Goal: Transaction & Acquisition: Register for event/course

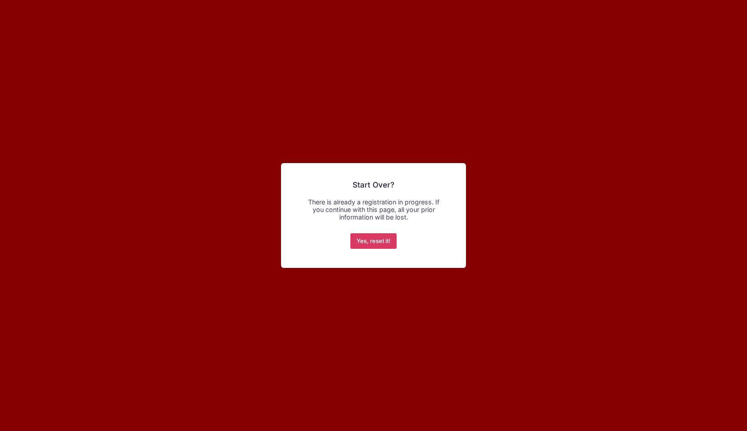
click at [361, 244] on button "Yes, reset it!" at bounding box center [373, 241] width 47 height 16
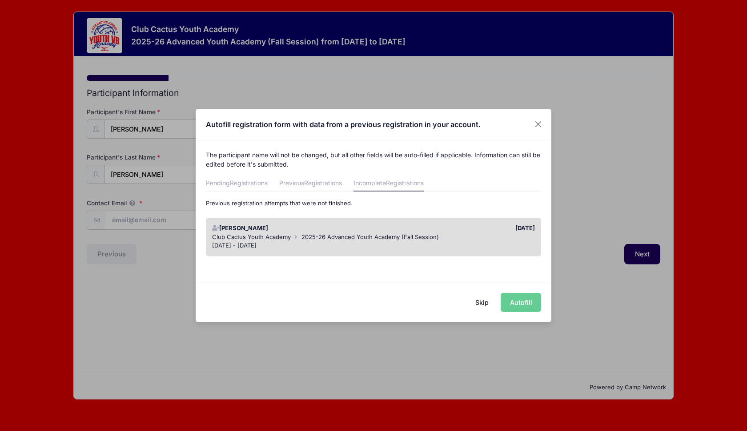
click at [479, 240] on div "Club Cactus Youth Academy 2025-26 Advanced Youth Academy (Fall Session)" at bounding box center [373, 237] width 323 height 9
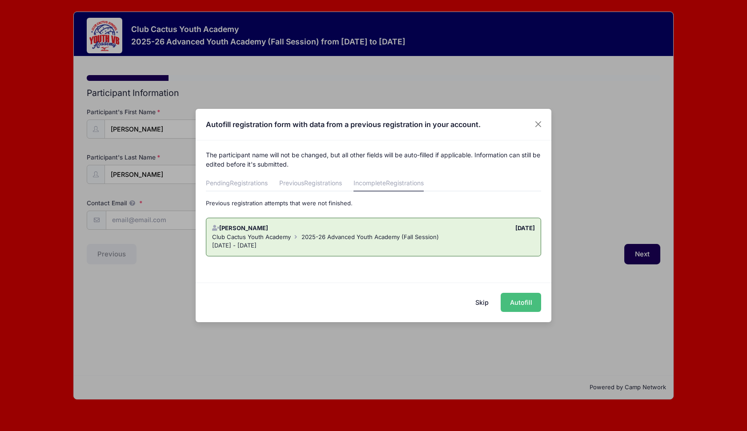
click at [516, 304] on button "Autofill" at bounding box center [521, 302] width 40 height 19
type input "mariannalexander@gmail.com"
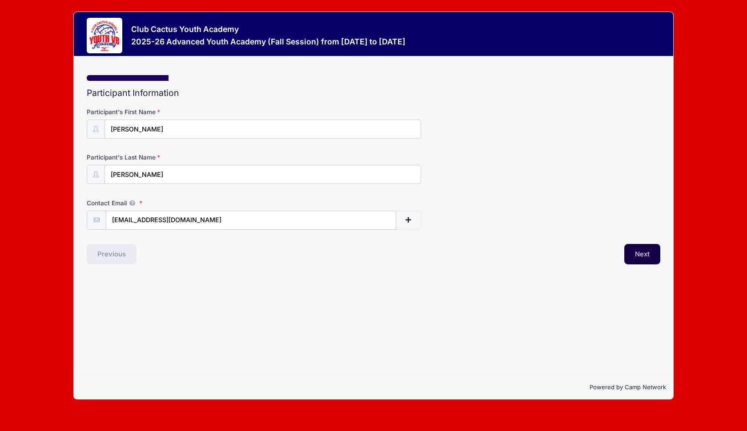
click at [633, 255] on button "Next" at bounding box center [642, 254] width 36 height 20
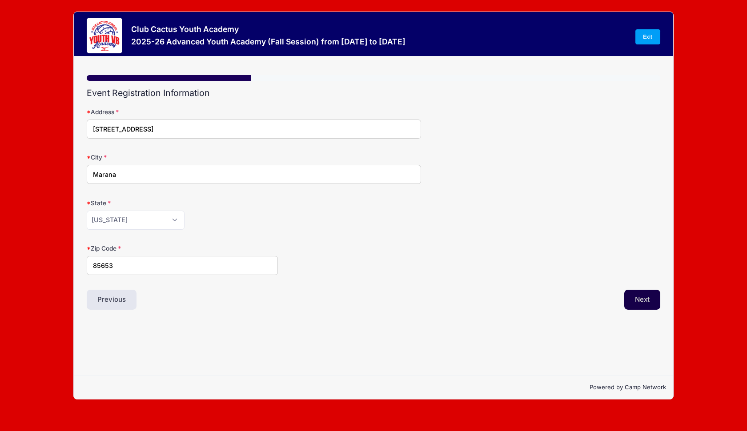
click at [630, 304] on button "Next" at bounding box center [642, 300] width 36 height 20
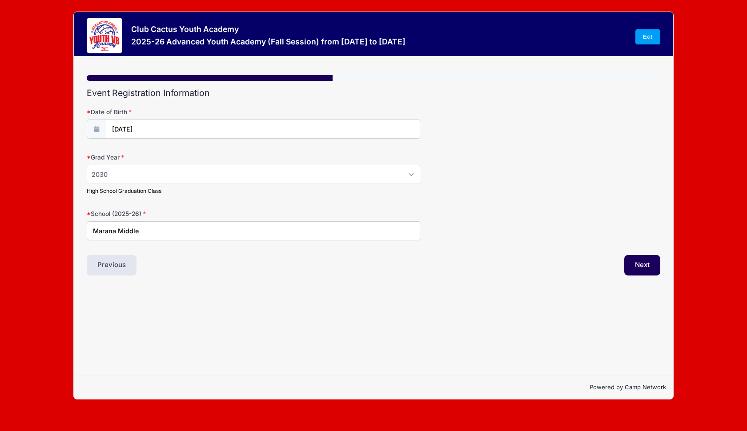
click at [636, 292] on div "Step 3 /7 Step 1 Step 2 Step 3 Step 4 Step 5 Policies Summary Participant Infor…" at bounding box center [373, 216] width 599 height 320
click at [642, 259] on button "Next" at bounding box center [642, 265] width 36 height 20
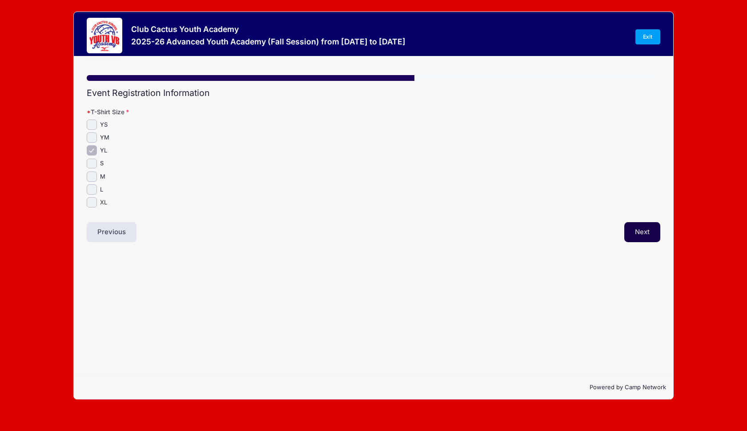
click at [646, 238] on button "Next" at bounding box center [642, 232] width 36 height 20
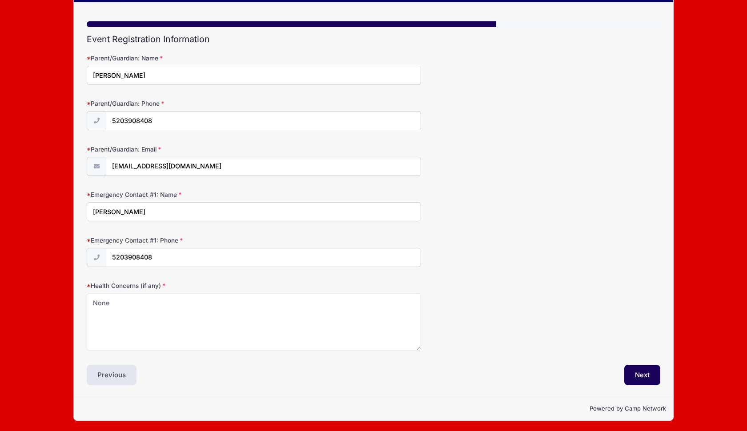
scroll to position [53, 0]
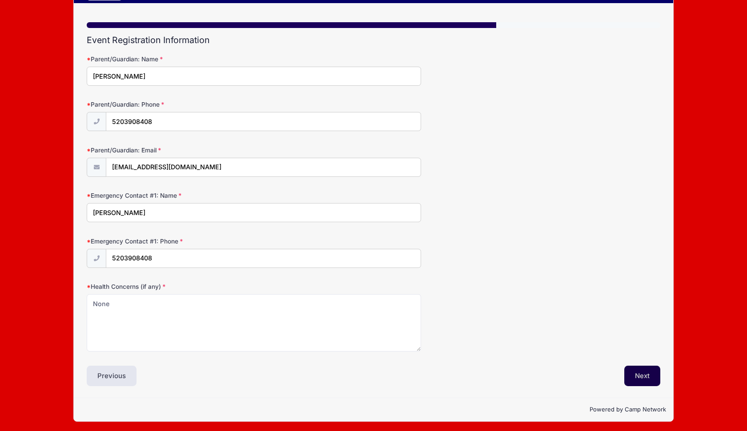
click at [640, 367] on button "Next" at bounding box center [642, 376] width 36 height 20
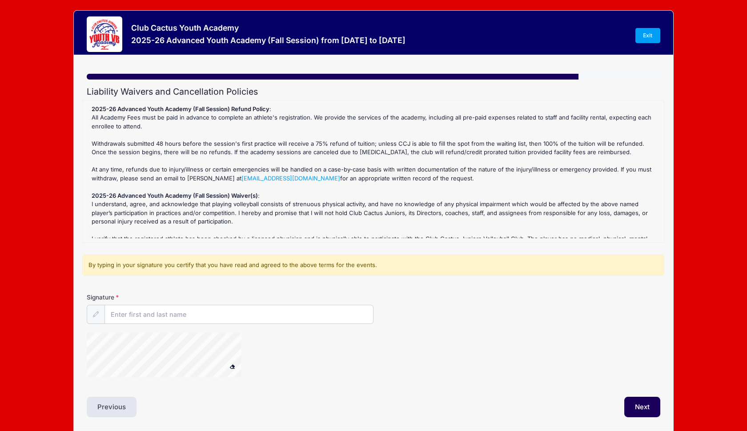
scroll to position [0, 0]
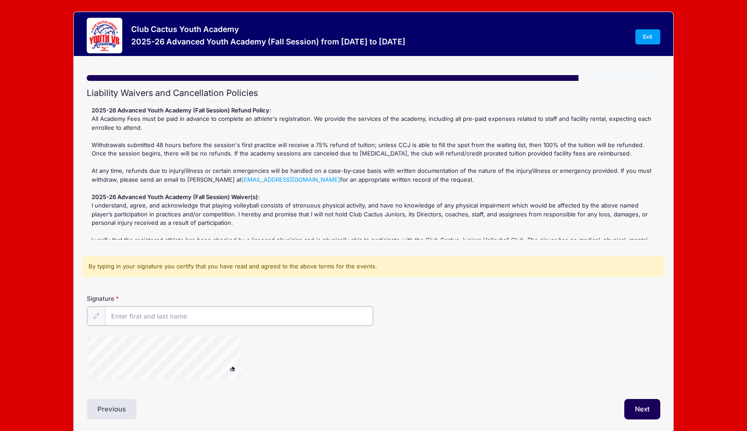
click at [273, 311] on input "Signature" at bounding box center [239, 316] width 268 height 19
type input "K"
type input "Mariann Alexander"
click at [637, 405] on button "Next" at bounding box center [642, 408] width 36 height 20
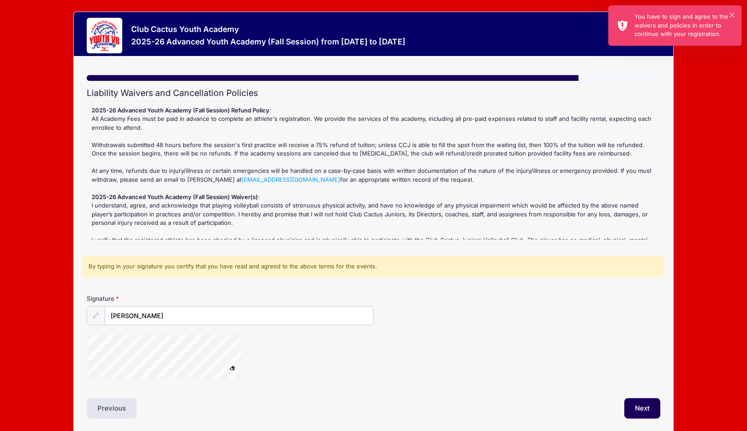
click at [677, 27] on div "You have to sign and agree to the waivers and policies in order to continue wit…" at bounding box center [684, 25] width 100 height 26
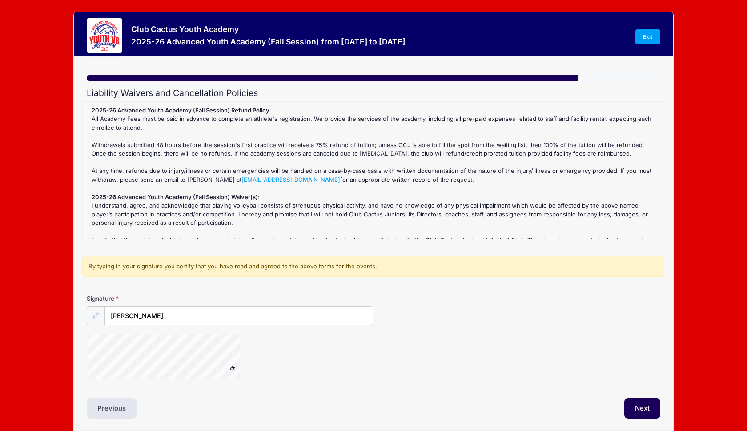
click at [308, 152] on div "2025-26 Advanced Youth Academy (Fall Session) Refund Policy : All Academy Fees …" at bounding box center [373, 172] width 572 height 133
click at [651, 411] on button "Next" at bounding box center [642, 408] width 36 height 20
drag, startPoint x: 335, startPoint y: 270, endPoint x: 361, endPoint y: 243, distance: 37.4
click at [336, 269] on div "By typing in your signature you certify that you have read and agreed to the ab…" at bounding box center [373, 266] width 582 height 21
click at [422, 194] on div "2025-26 Advanced Youth Academy (Fall Session) Refund Policy : All Academy Fees …" at bounding box center [373, 172] width 572 height 133
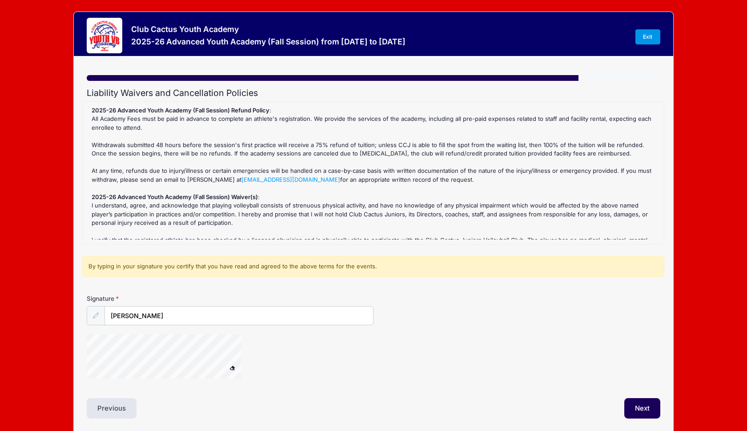
click at [655, 37] on link "Exit" at bounding box center [647, 36] width 25 height 15
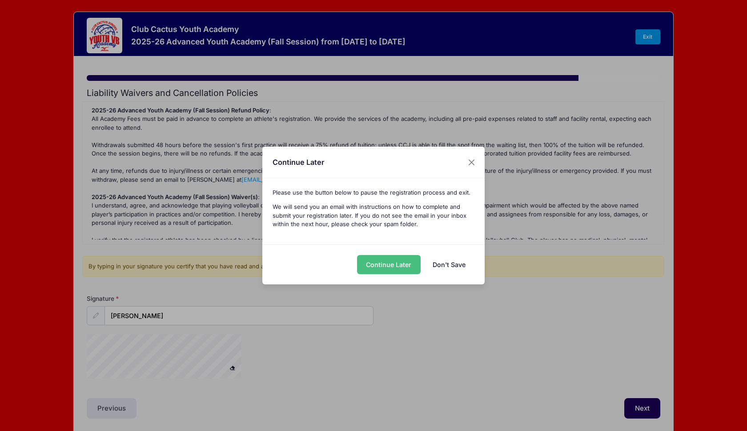
click at [396, 266] on button "Continue Later" at bounding box center [389, 264] width 64 height 19
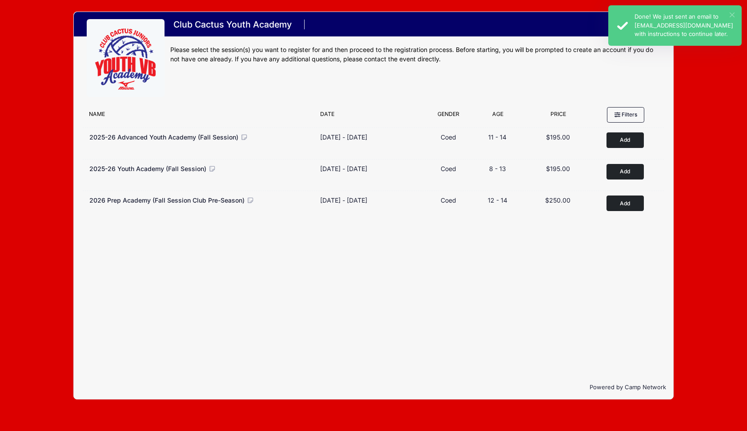
click at [731, 14] on button "×" at bounding box center [732, 14] width 5 height 5
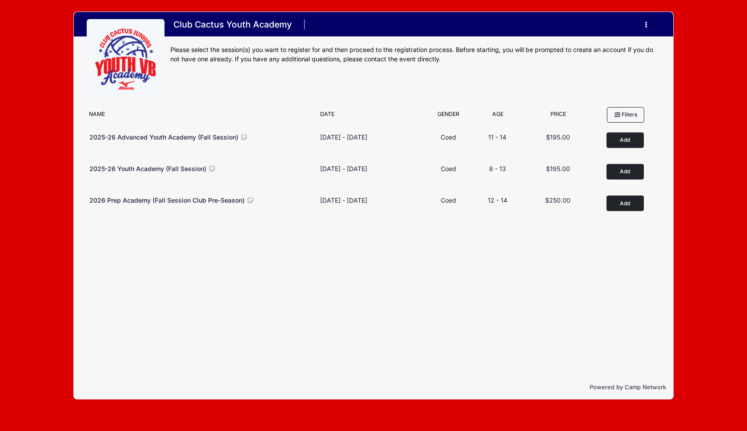
click at [645, 24] on button "button" at bounding box center [648, 25] width 24 height 16
click at [587, 42] on link "My Account" at bounding box center [605, 46] width 103 height 17
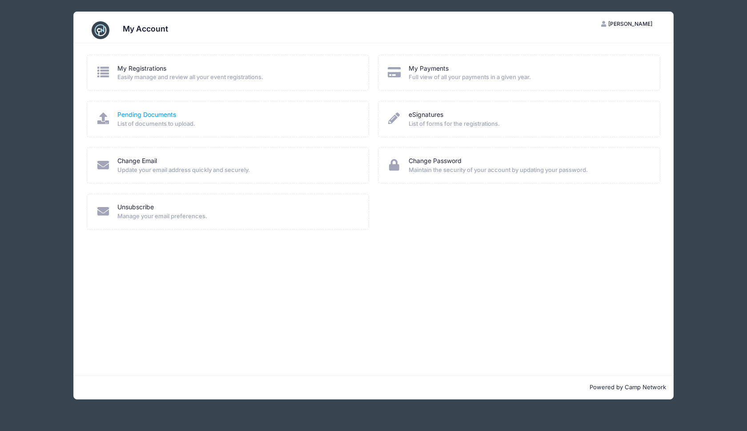
click at [153, 116] on link "Pending Documents" at bounding box center [146, 114] width 59 height 9
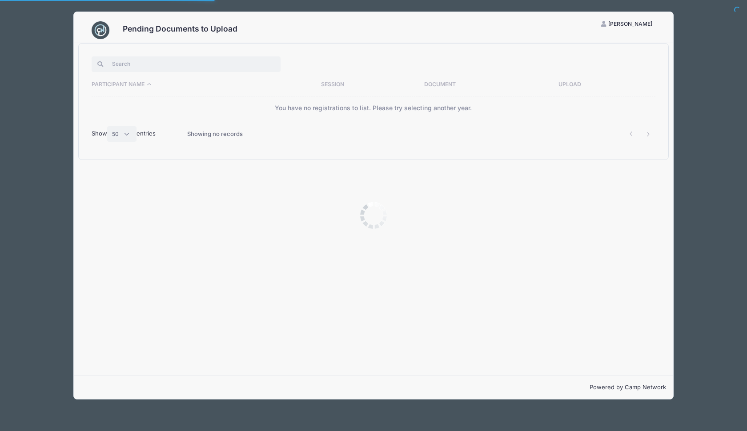
select select "50"
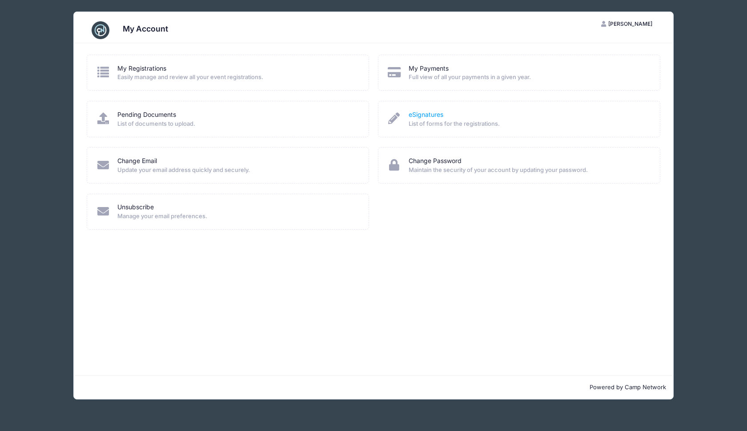
click at [434, 111] on link "eSignatures" at bounding box center [426, 114] width 35 height 9
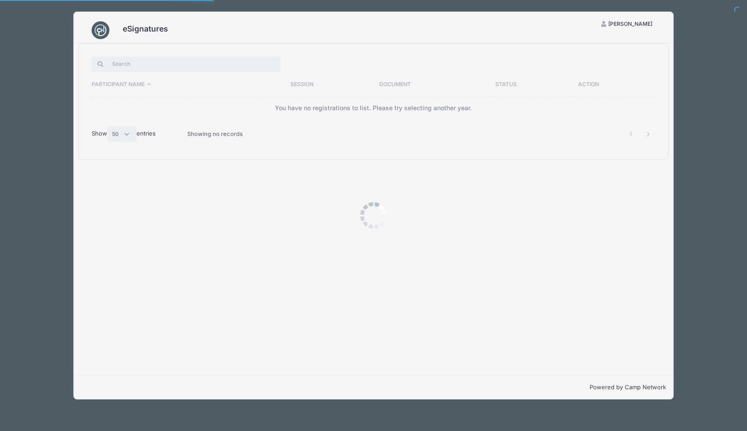
select select "50"
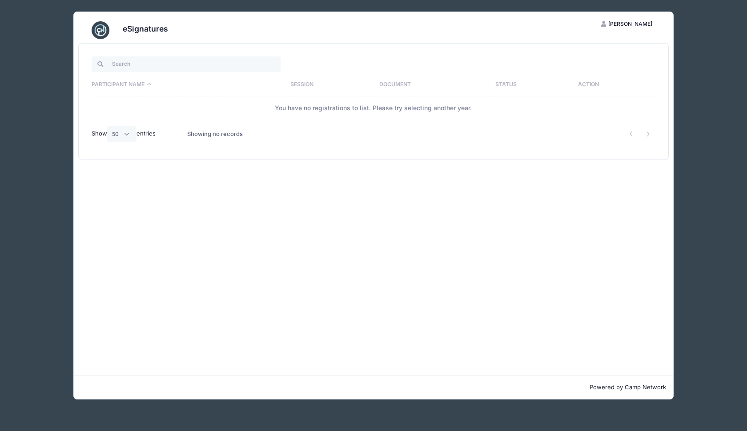
click at [108, 82] on th "Participant Name" at bounding box center [189, 84] width 194 height 23
click at [137, 67] on input "search" at bounding box center [186, 63] width 189 height 15
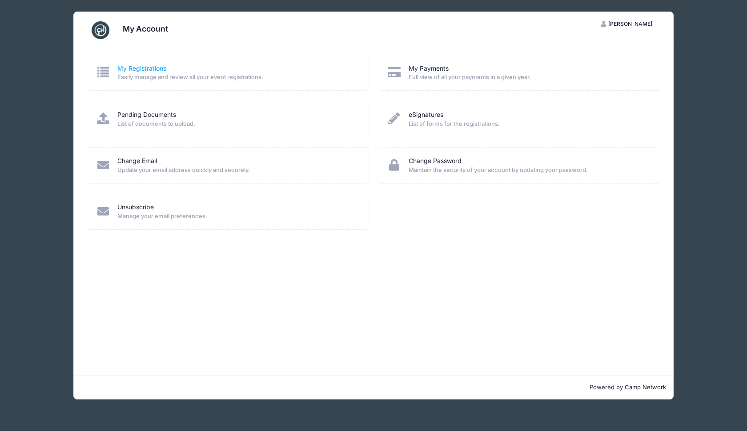
click at [136, 69] on link "My Registrations" at bounding box center [141, 68] width 49 height 9
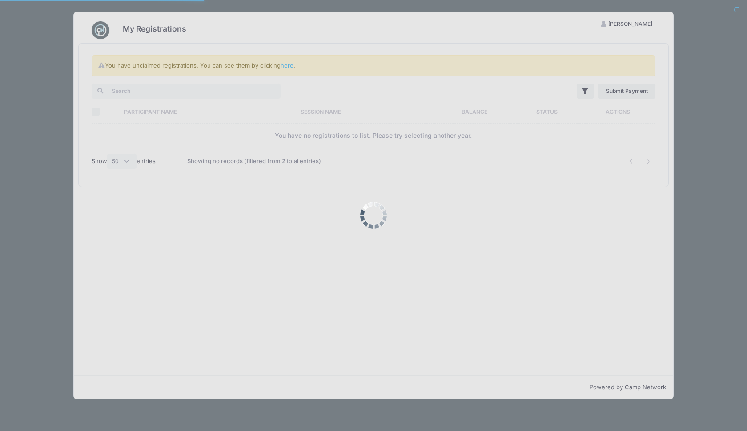
select select "50"
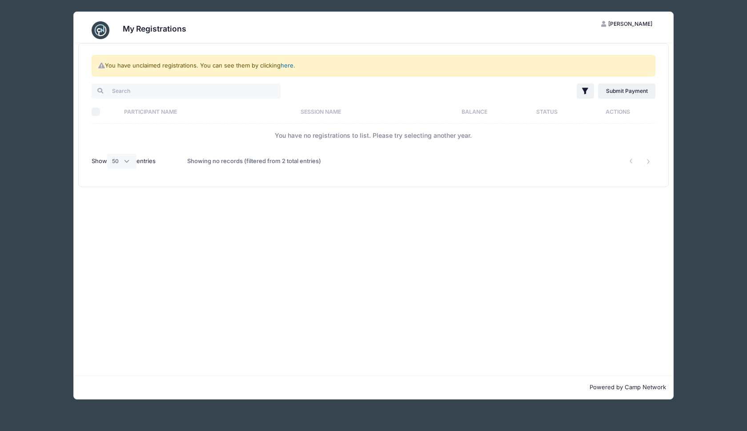
click at [287, 64] on link "here" at bounding box center [287, 65] width 13 height 7
click at [289, 64] on link "here" at bounding box center [287, 65] width 13 height 7
click at [288, 64] on link "here" at bounding box center [287, 65] width 13 height 7
click at [610, 23] on span "Mariann Alexander" at bounding box center [630, 23] width 44 height 7
click at [581, 46] on link "My Account" at bounding box center [605, 45] width 103 height 17
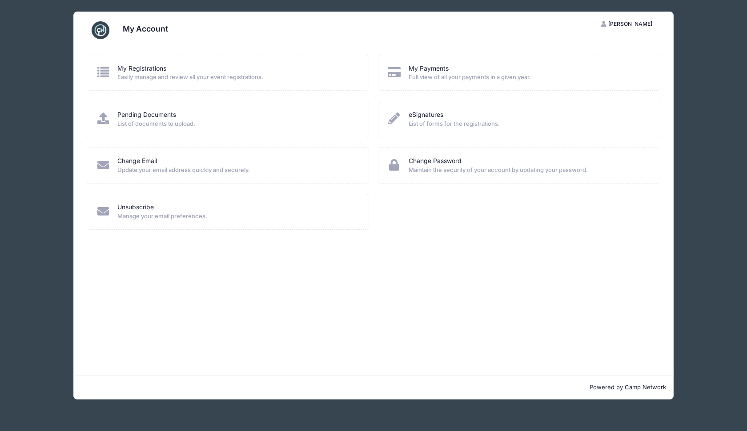
click at [106, 72] on icon at bounding box center [103, 72] width 15 height 12
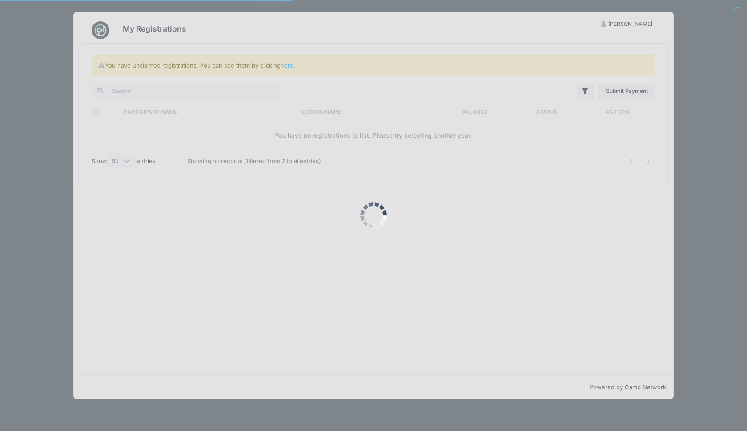
select select "50"
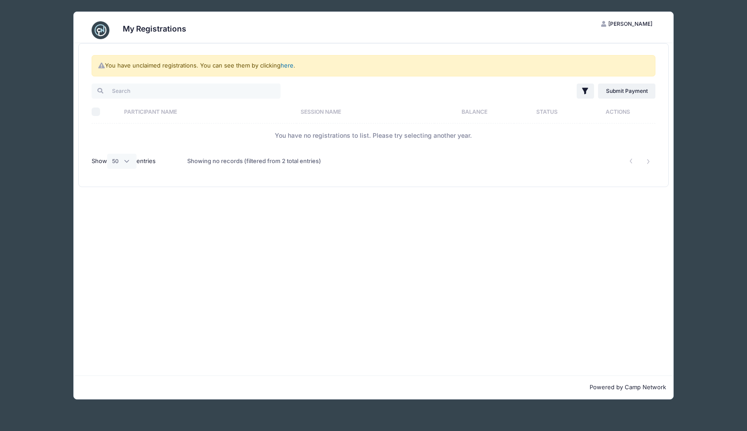
click at [289, 64] on link "here" at bounding box center [287, 65] width 13 height 7
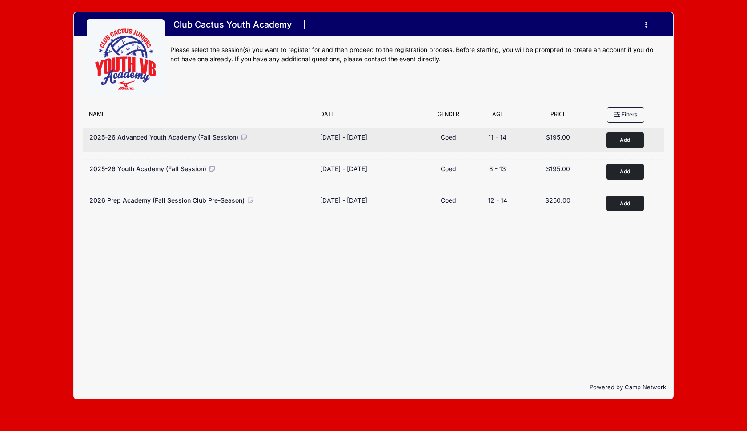
click at [620, 141] on button "Add to Cart" at bounding box center [624, 140] width 37 height 16
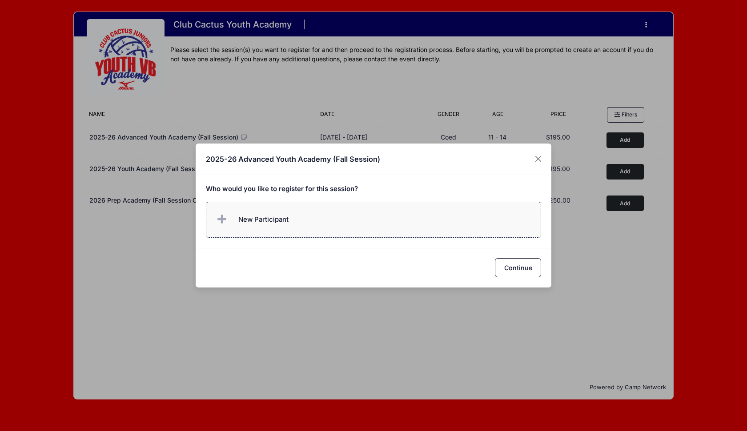
click at [338, 224] on label "New Participant" at bounding box center [374, 220] width 336 height 36
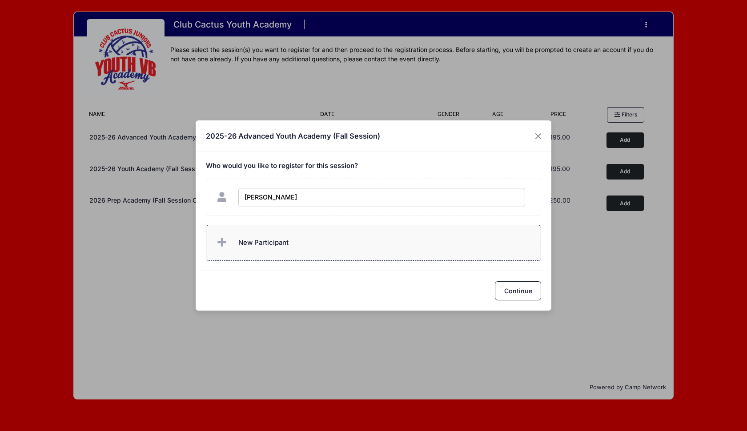
type input "[PERSON_NAME]"
checkbox input "true"
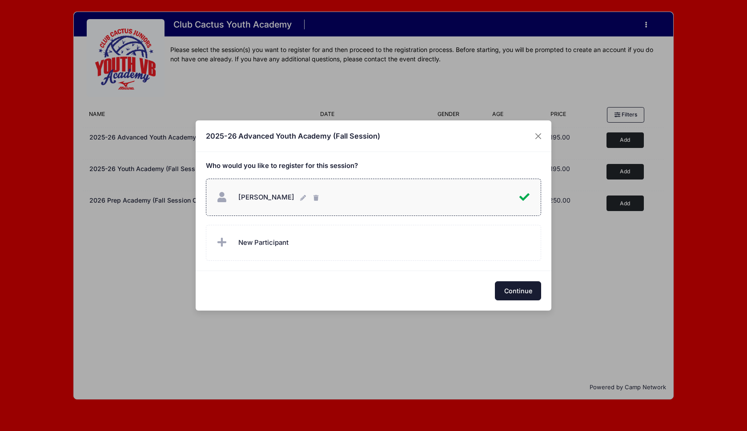
click at [518, 293] on button "Continue" at bounding box center [518, 290] width 46 height 19
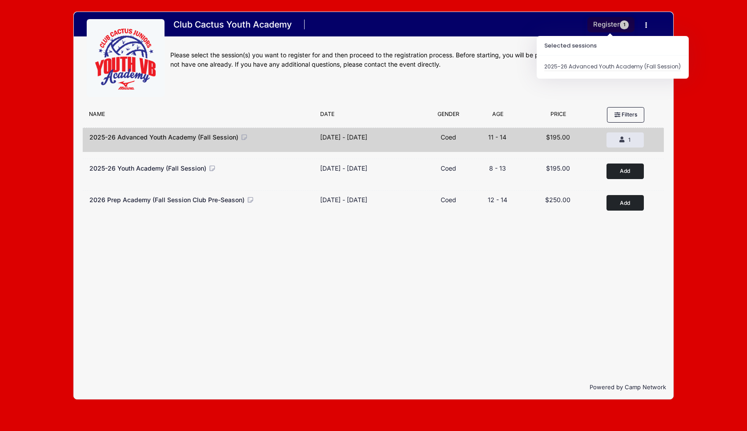
click at [611, 25] on button "Register 1" at bounding box center [610, 25] width 47 height 16
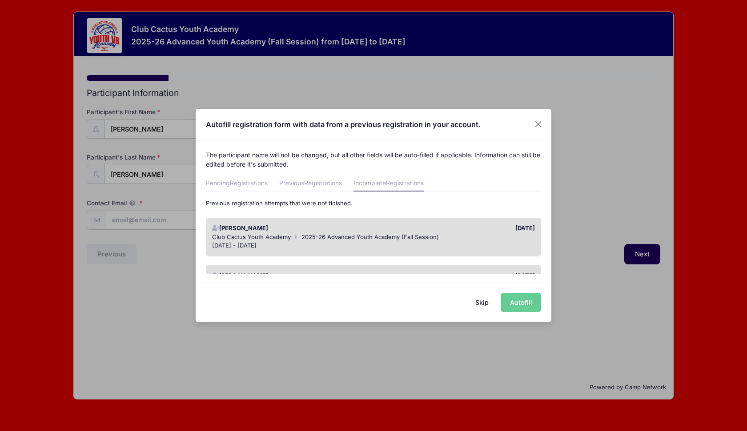
click at [453, 230] on div "10/05/2025" at bounding box center [456, 228] width 166 height 9
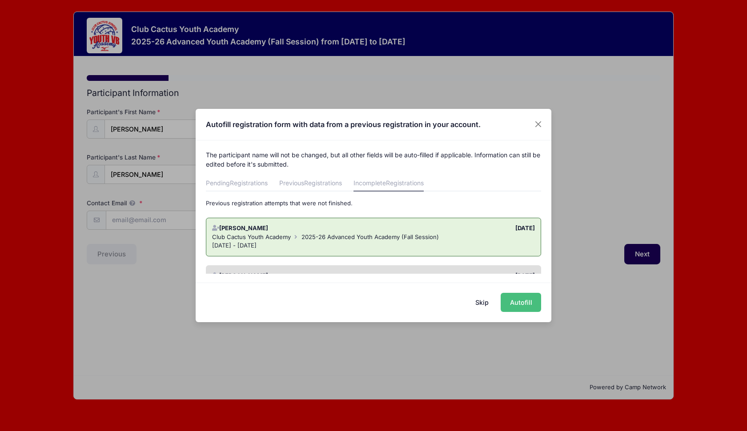
click at [524, 303] on button "Autofill" at bounding box center [521, 302] width 40 height 19
type input "[EMAIL_ADDRESS][DOMAIN_NAME]"
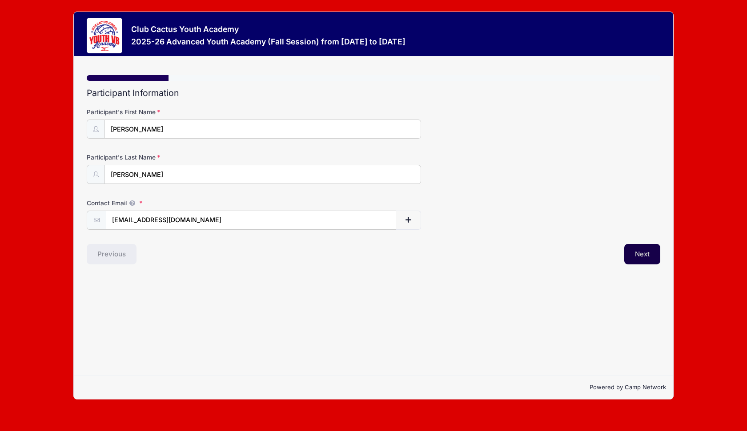
click at [645, 259] on button "Next" at bounding box center [642, 254] width 36 height 20
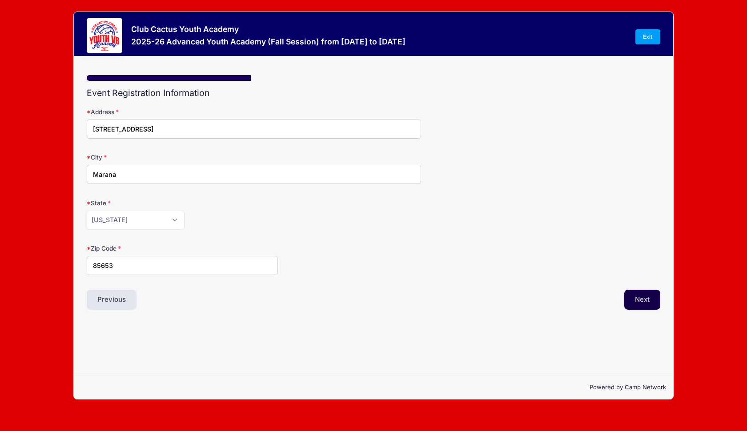
click at [636, 292] on button "Next" at bounding box center [642, 300] width 36 height 20
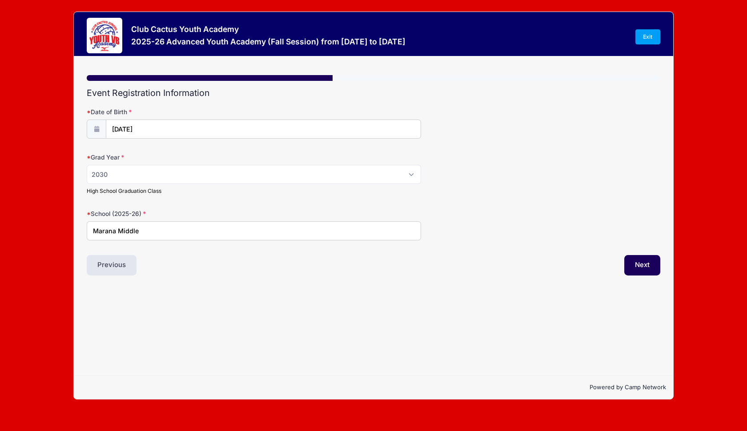
click at [636, 295] on div "Step 3 /7 Step 1 Step 2 Step 3 Step 4 Step 5 Policies Summary Participant Infor…" at bounding box center [373, 216] width 599 height 320
click at [642, 265] on button "Next" at bounding box center [642, 265] width 36 height 20
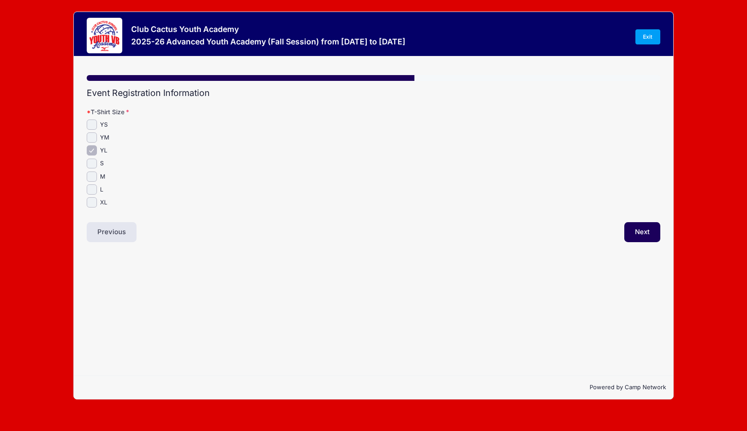
click at [642, 265] on div "Step 4 /7 Step 1 Step 2 Step 3 Step 4 Step 5 Policies Summary Participant Infor…" at bounding box center [373, 216] width 599 height 320
click at [643, 230] on button "Next" at bounding box center [642, 232] width 36 height 20
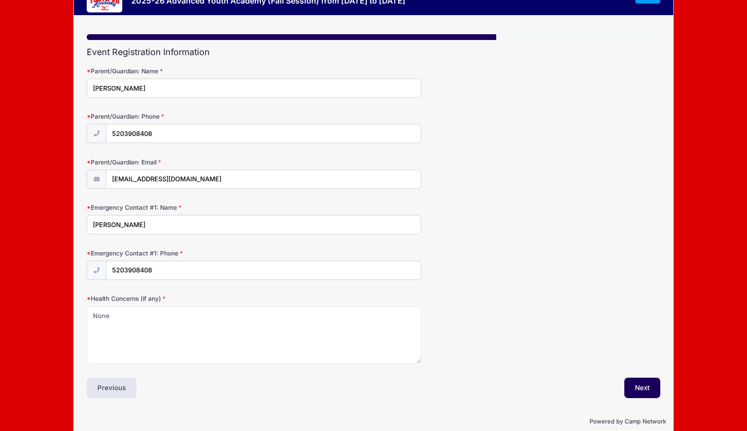
scroll to position [50, 0]
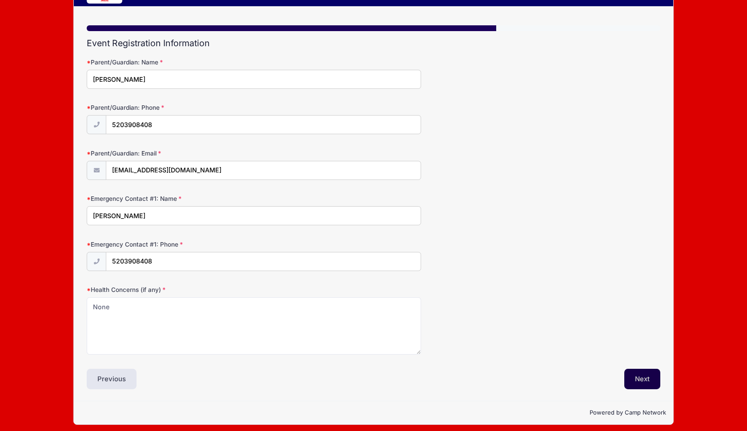
click at [646, 376] on button "Next" at bounding box center [642, 379] width 36 height 20
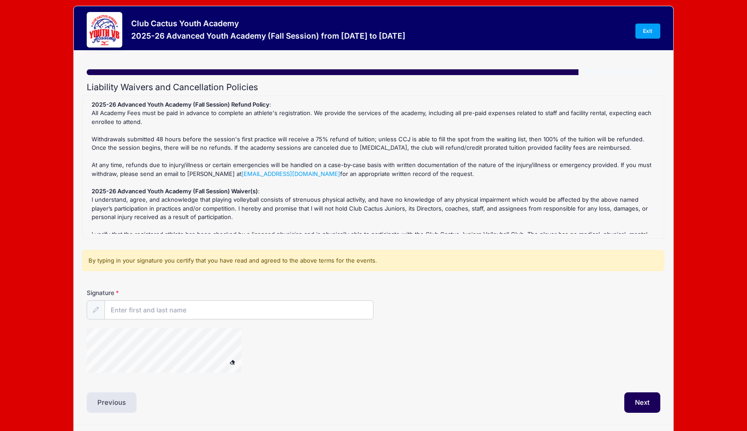
scroll to position [0, 0]
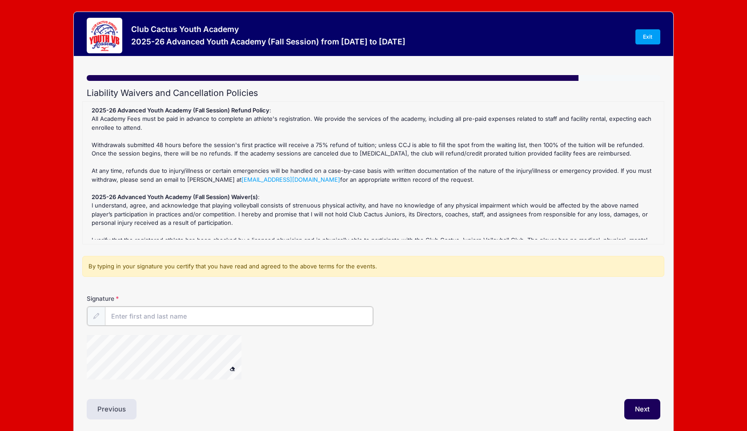
click at [205, 317] on input "Signature" at bounding box center [239, 316] width 268 height 19
type input "Mariann Alexander"
click at [423, 168] on div "2025-26 Advanced Youth Academy (Fall Session) Refund Policy : All Academy Fees …" at bounding box center [373, 172] width 572 height 133
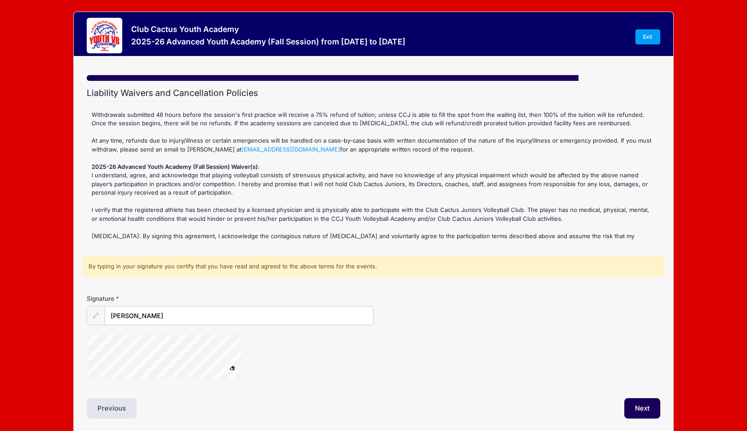
scroll to position [20, 0]
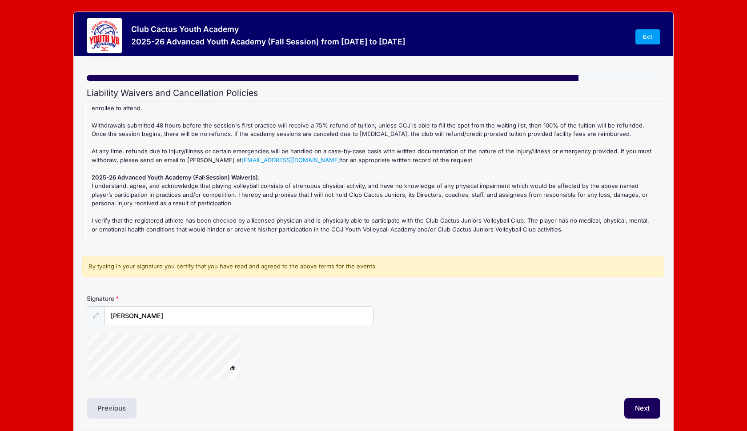
click at [232, 365] on span at bounding box center [232, 367] width 6 height 5
click at [227, 367] on button at bounding box center [233, 367] width 16 height 11
click at [98, 314] on icon at bounding box center [96, 316] width 6 height 6
click at [634, 400] on button "Next" at bounding box center [642, 408] width 36 height 20
click at [645, 409] on button "Next" at bounding box center [642, 408] width 36 height 20
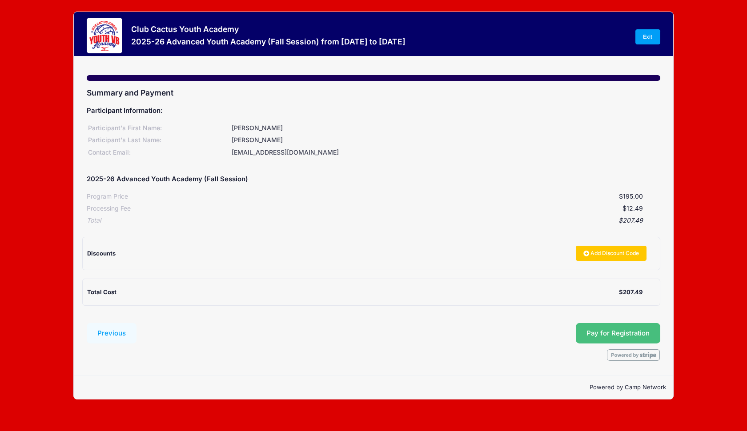
click at [605, 328] on button "Pay for Registration" at bounding box center [618, 333] width 84 height 20
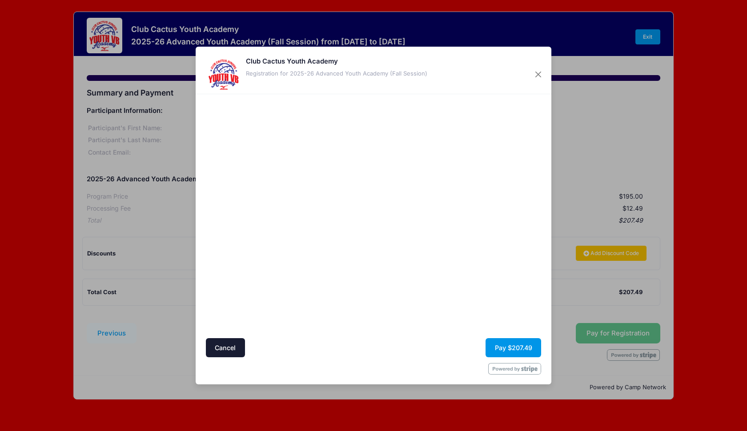
click at [505, 348] on button "Pay $207.49" at bounding box center [514, 347] width 56 height 19
